Goal: Navigation & Orientation: Find specific page/section

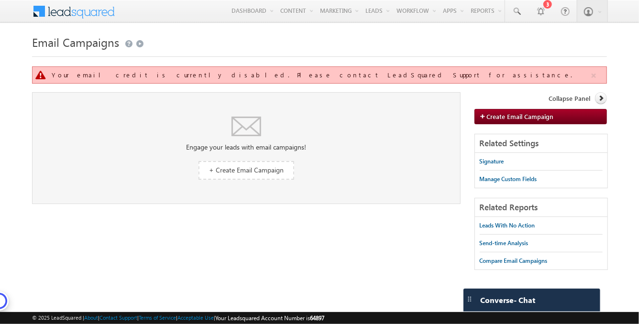
click at [200, 29] on body "Menu Ayushi Mishra ayush i@zip teams" at bounding box center [319, 140] width 639 height 280
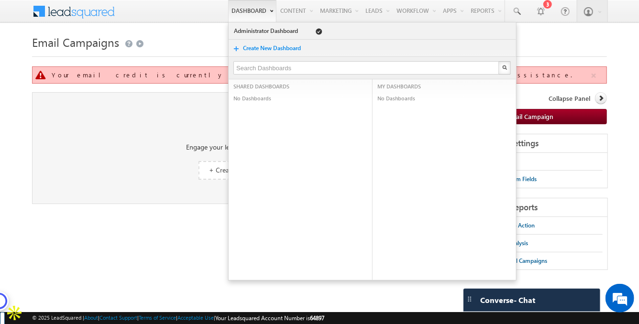
click at [230, 13] on link "Dashboard" at bounding box center [252, 11] width 48 height 22
click at [236, 7] on link "Dashboard" at bounding box center [252, 11] width 48 height 22
click at [250, 31] on link "Administrator Dashboard" at bounding box center [267, 31] width 68 height 10
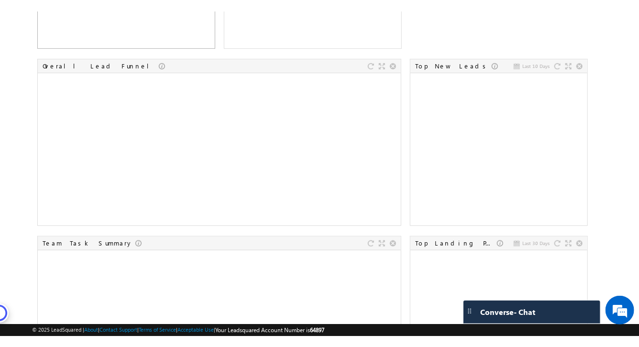
scroll to position [189, 0]
